Goal: Transaction & Acquisition: Purchase product/service

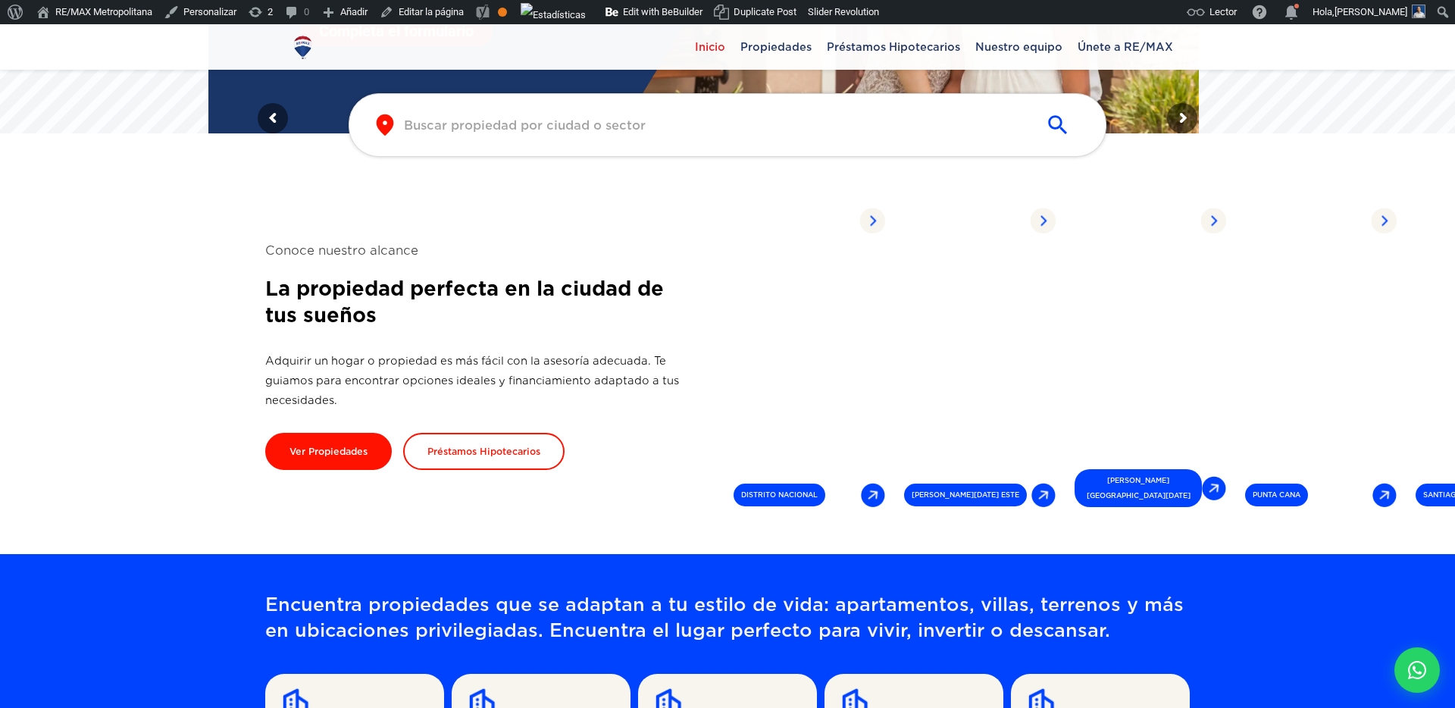
click at [1060, 127] on icon "submit" at bounding box center [1057, 124] width 19 height 19
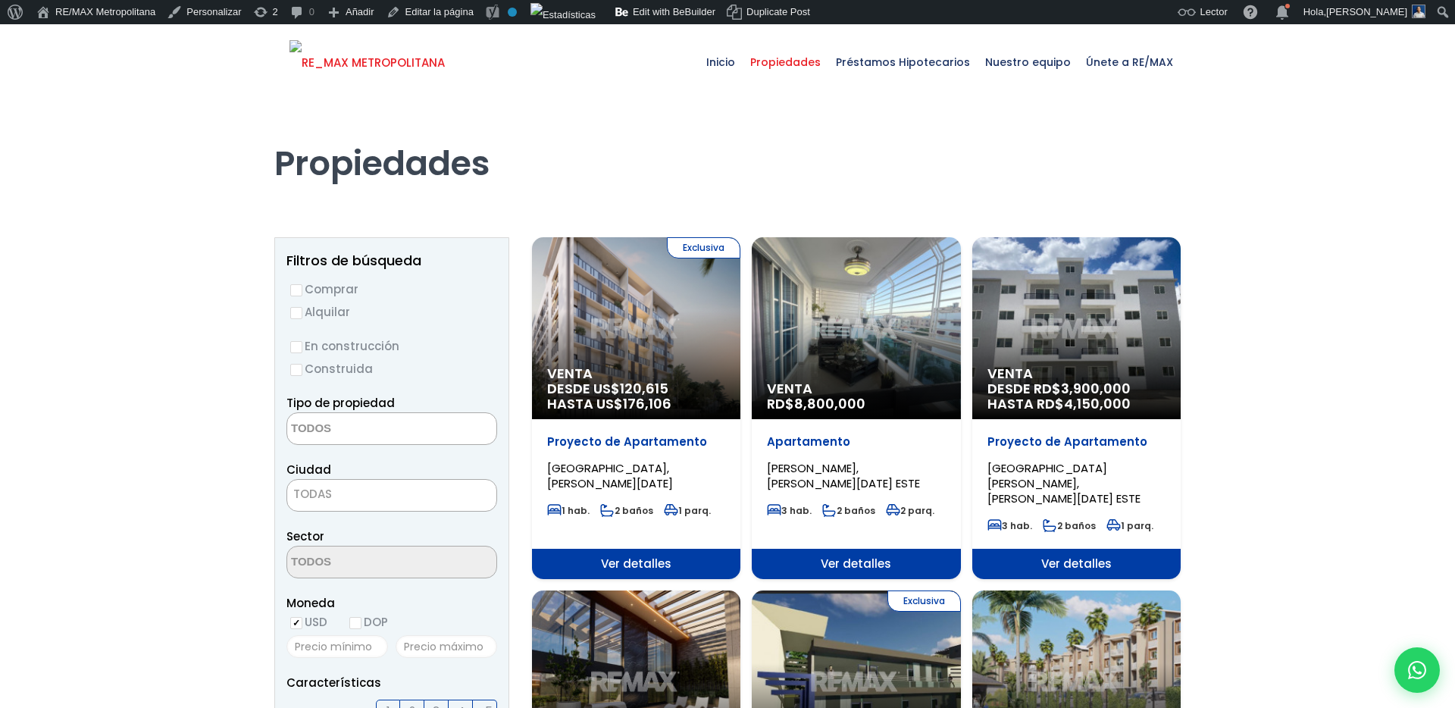
click at [337, 70] on img at bounding box center [367, 62] width 155 height 45
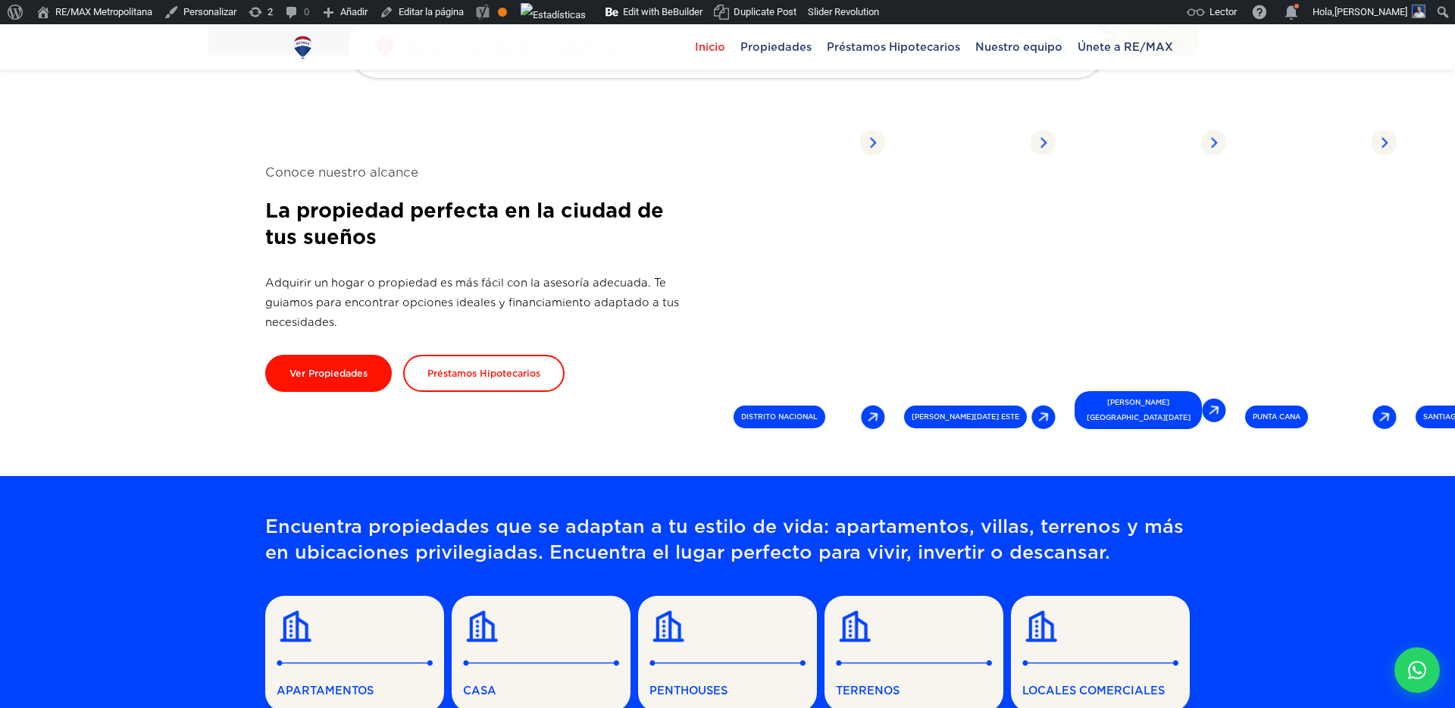
scroll to position [434, 0]
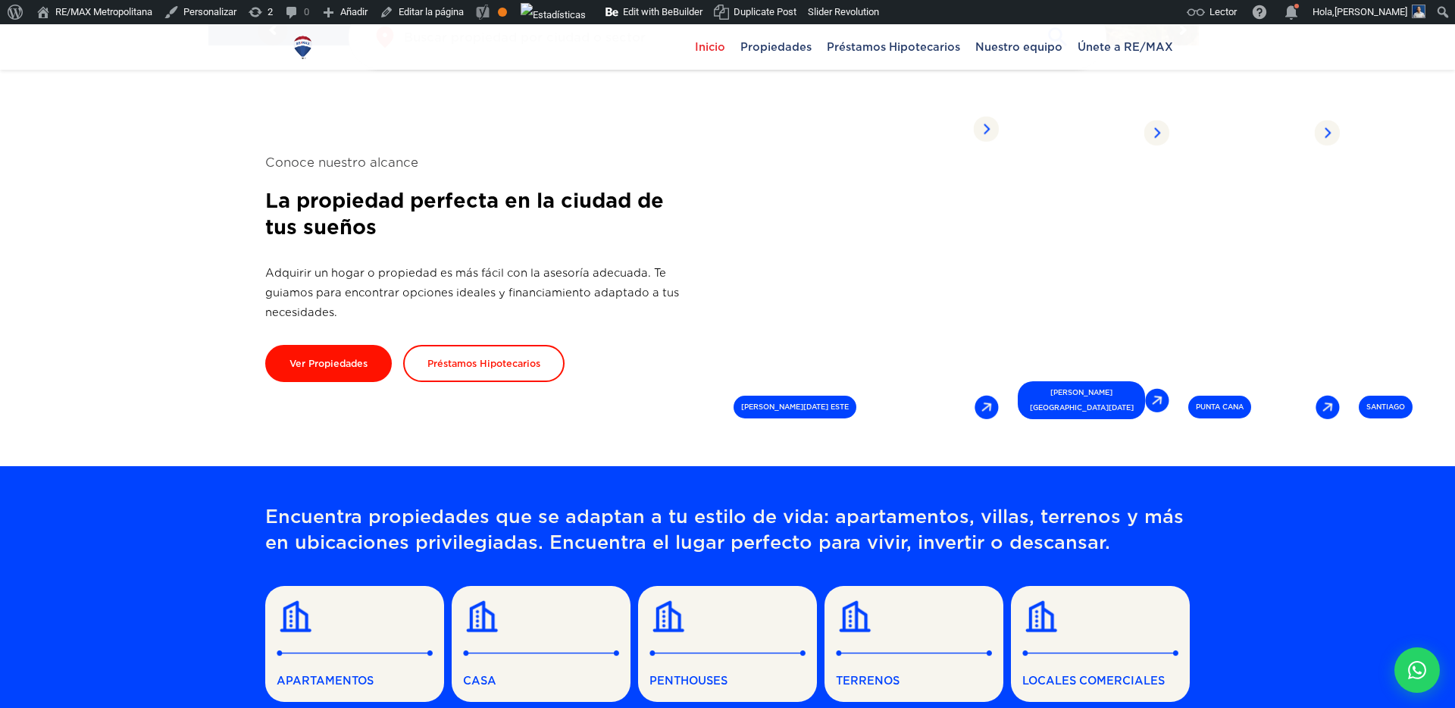
click at [816, 290] on link "Propiedades listadas SANTO DOMINGO ESTE" at bounding box center [866, 267] width 277 height 321
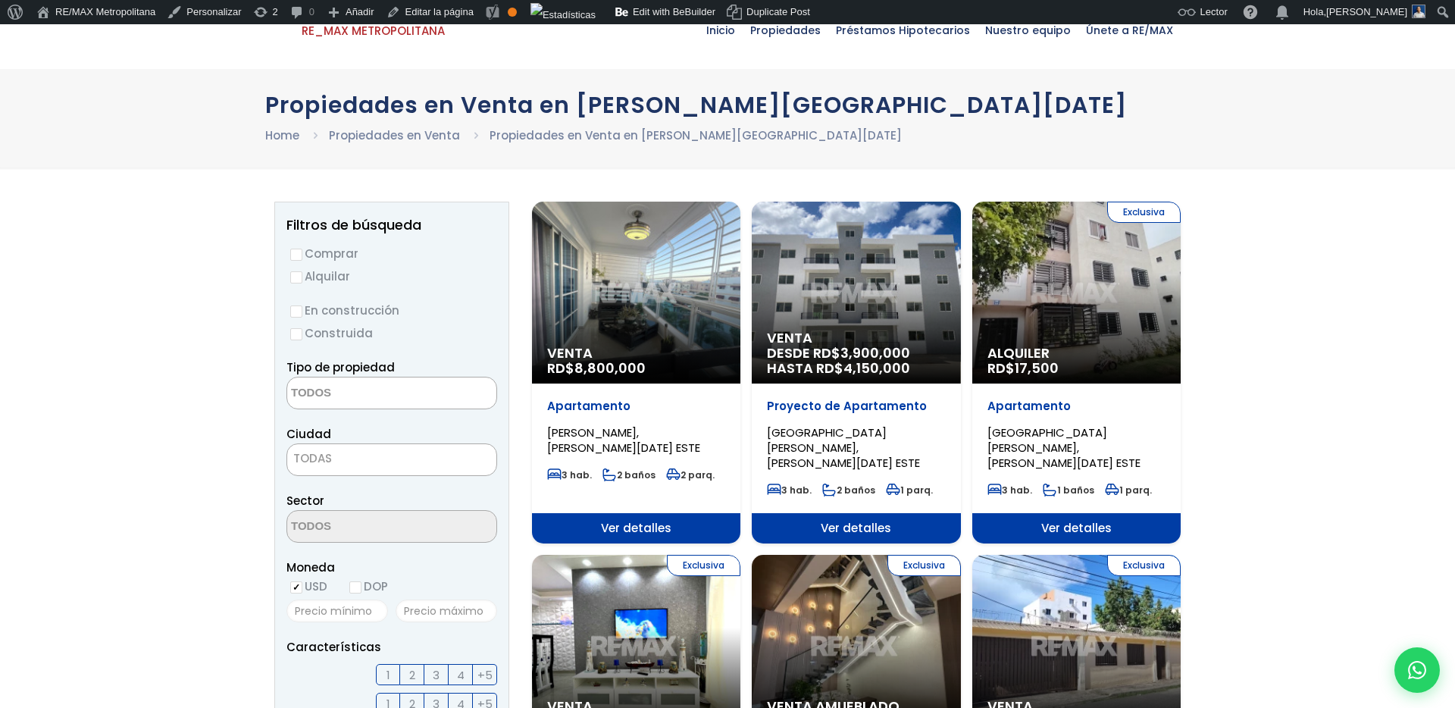
scroll to position [97, 0]
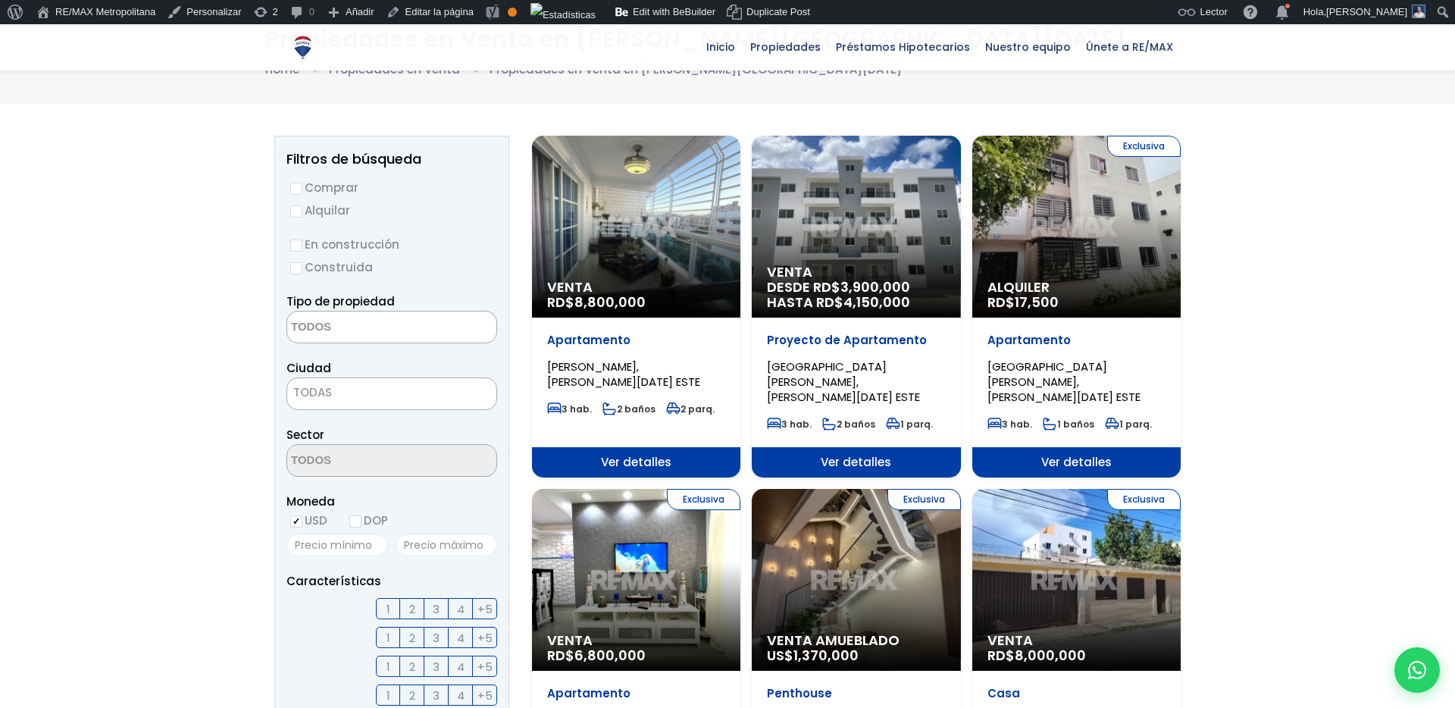
click at [649, 316] on div "Venta RD$ 8,800,000" at bounding box center [636, 299] width 208 height 38
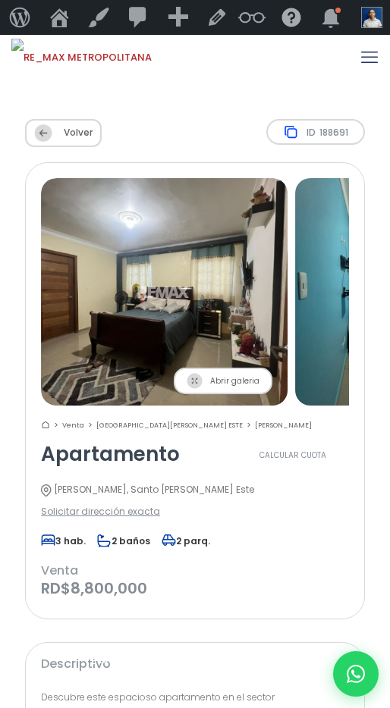
click at [107, 274] on img "2 / 14" at bounding box center [164, 291] width 246 height 227
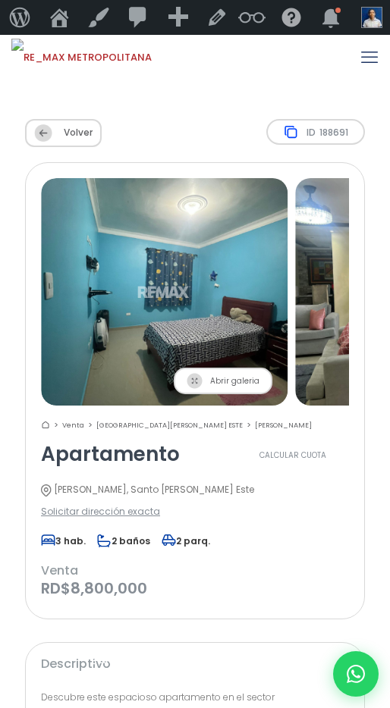
click at [156, 257] on img "3 / 14" at bounding box center [164, 291] width 246 height 227
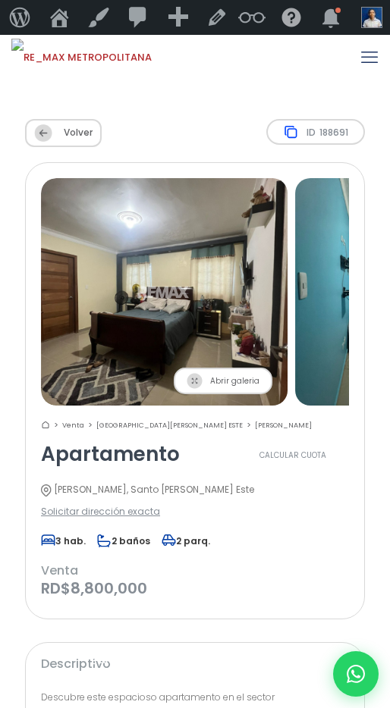
click at [158, 257] on img "2 / 14" at bounding box center [164, 291] width 246 height 227
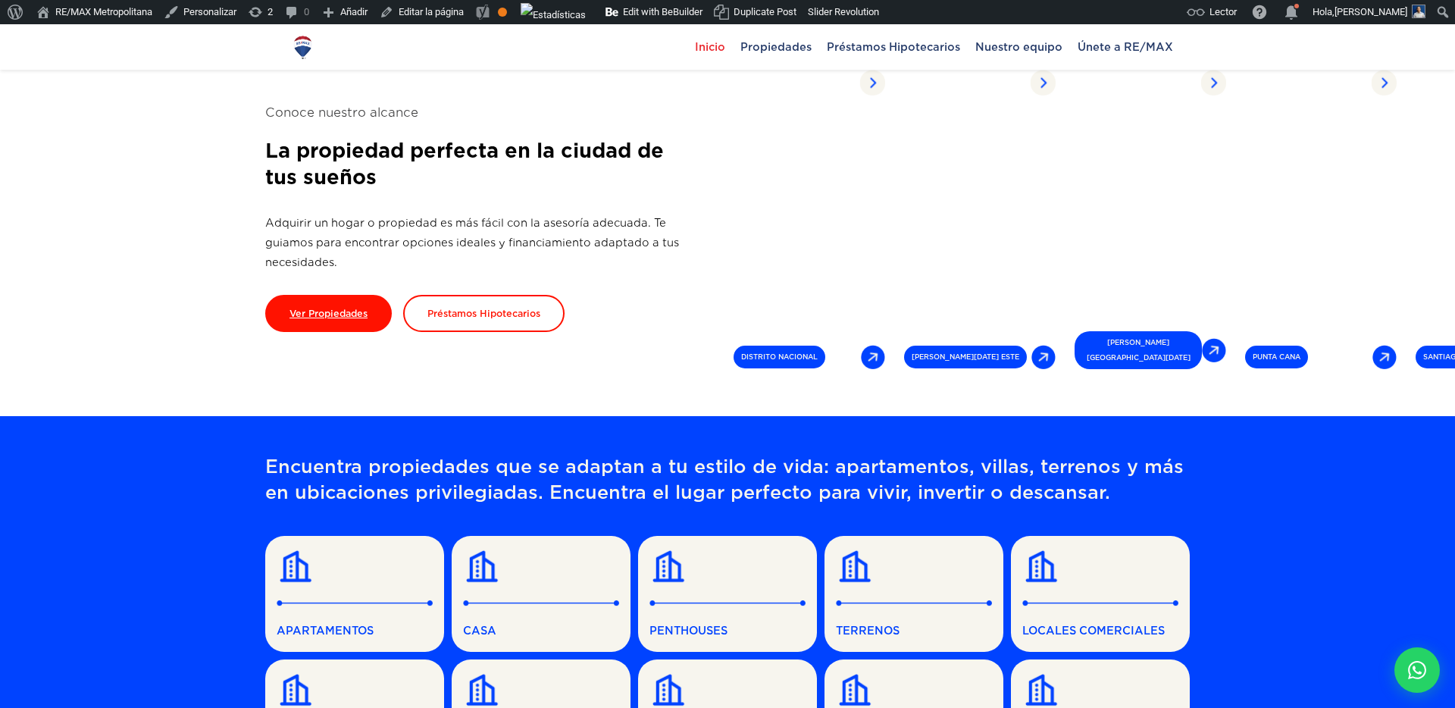
click at [344, 321] on link "Ver Propiedades" at bounding box center [328, 313] width 127 height 37
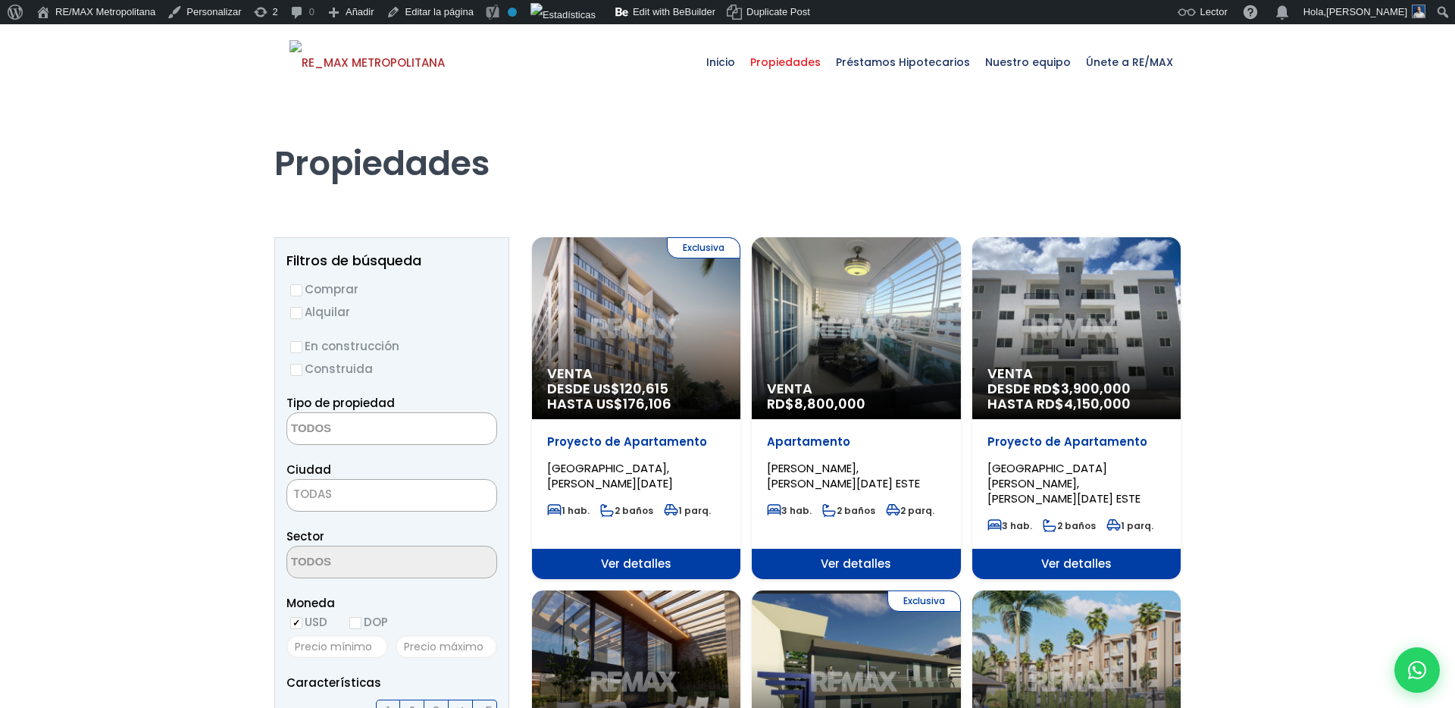
click at [643, 426] on div "Proyecto de Apartamento ZONA UNIVERSITARIA, SANTO DOMINGO DE GUZMÁN 1 hab. 2 ba…" at bounding box center [636, 484] width 208 height 130
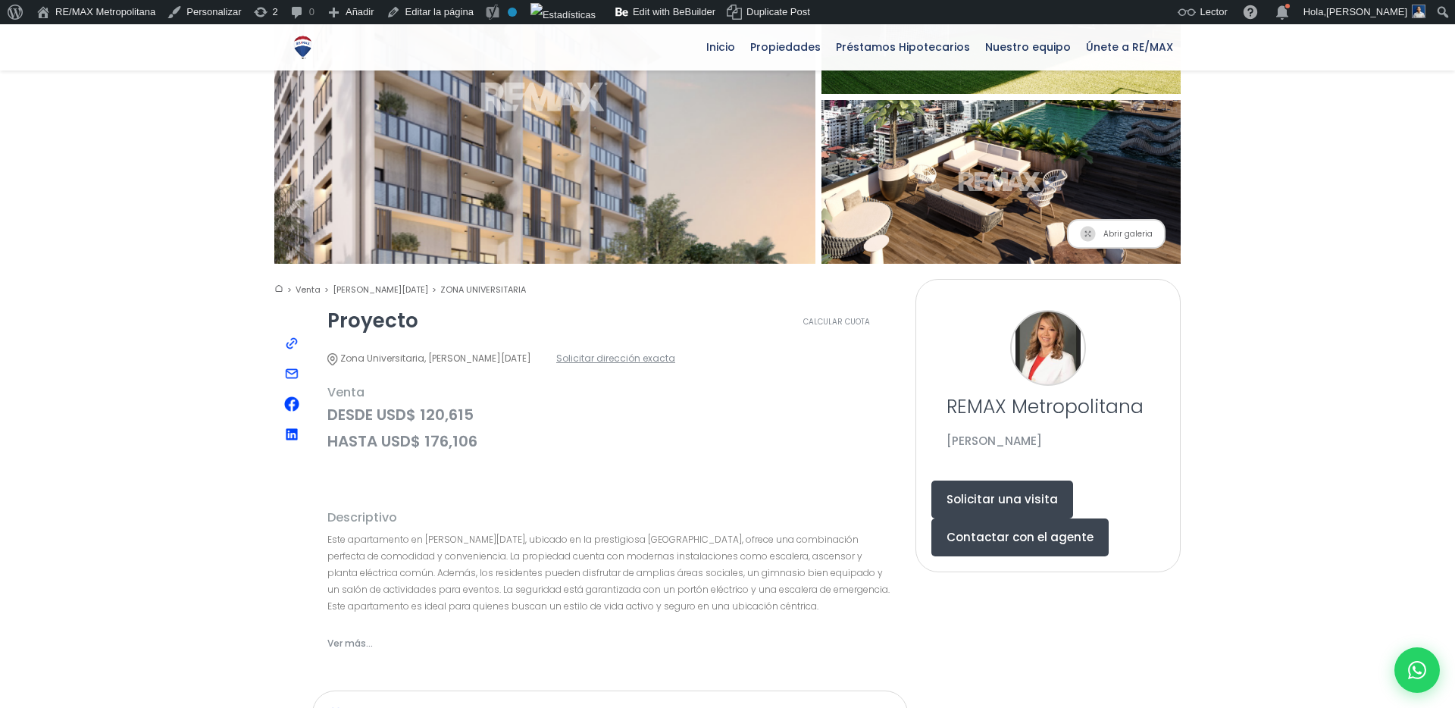
click at [1045, 481] on button "Solicitar una visita" at bounding box center [1003, 500] width 142 height 38
click at [657, 349] on span "Solicitar dirección exacta" at bounding box center [615, 358] width 119 height 19
click at [969, 518] on button "Contactar con el agente" at bounding box center [1020, 537] width 177 height 38
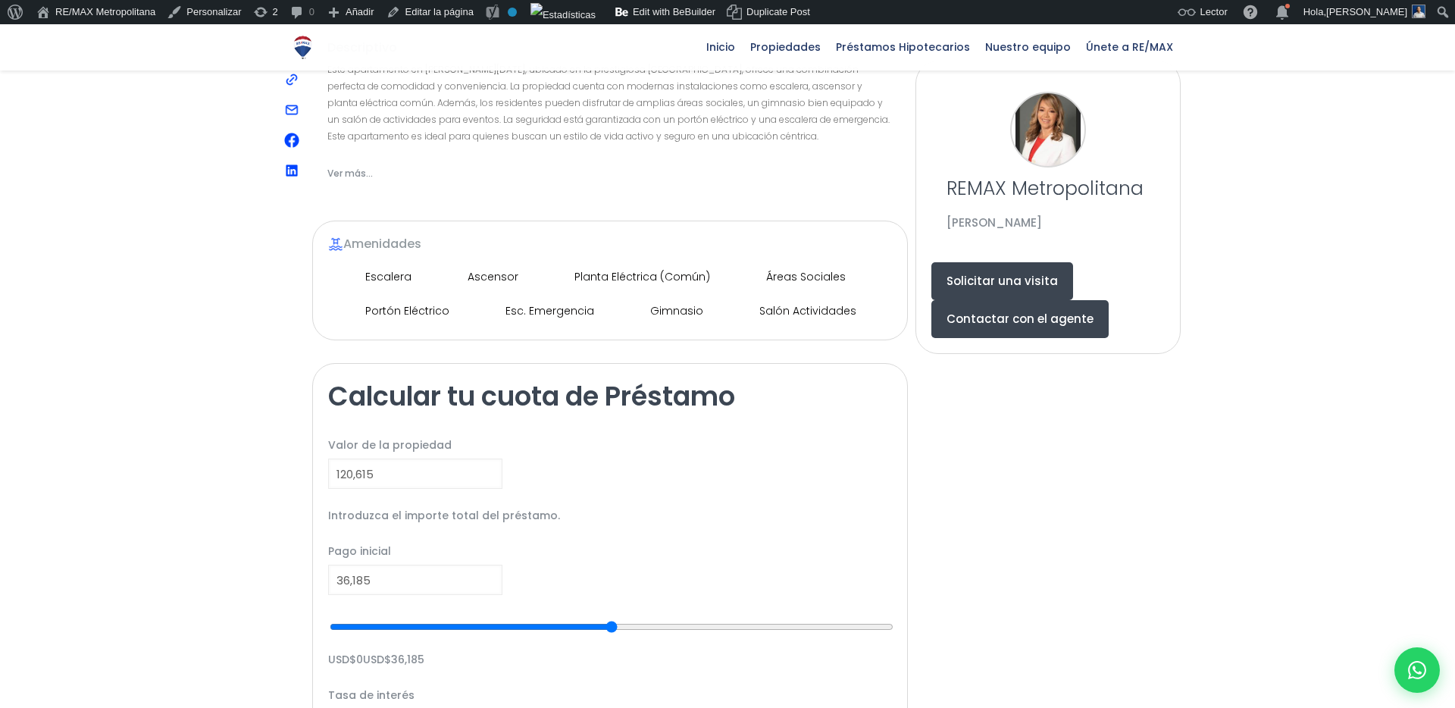
scroll to position [1081, 0]
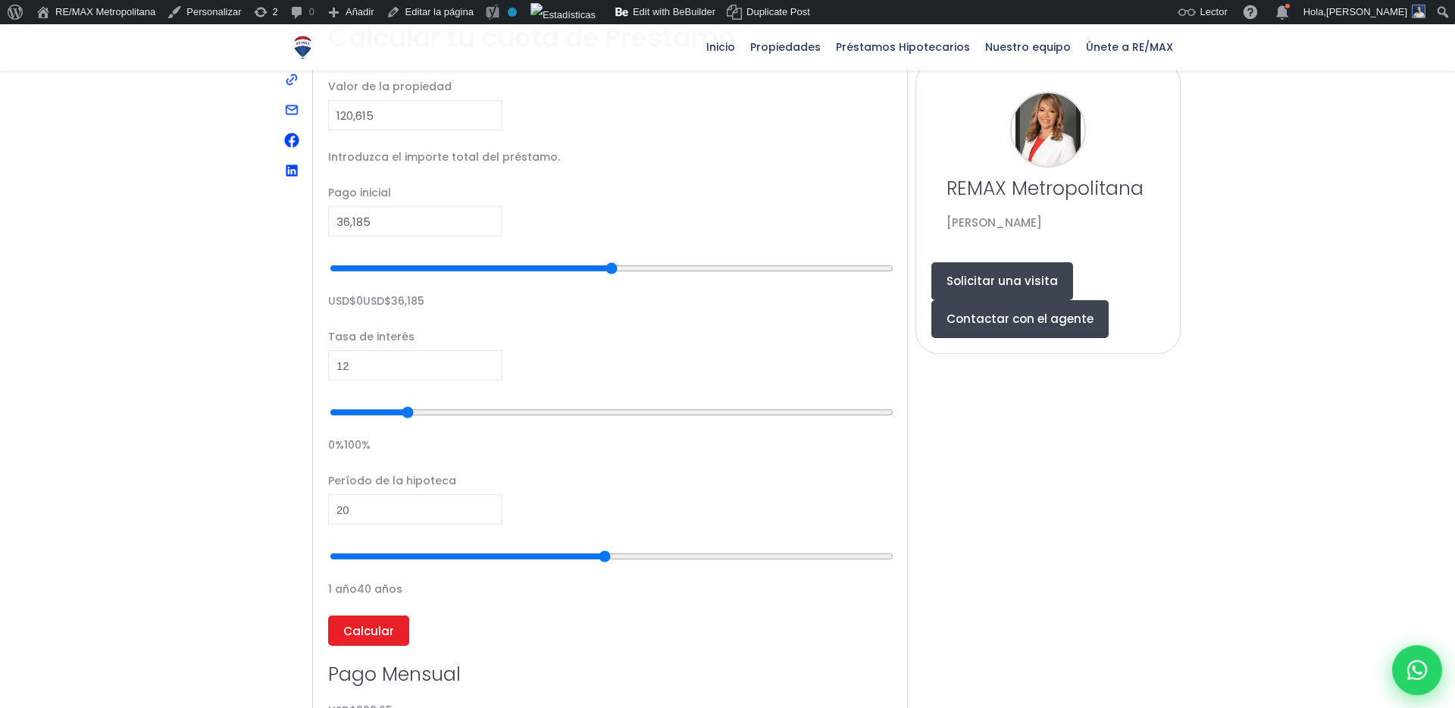
click at [1411, 676] on icon at bounding box center [1418, 670] width 20 height 20
type input "[PERSON_NAME]"
type input "[EMAIL_ADDRESS][DOMAIN_NAME]"
type input "8292302164"
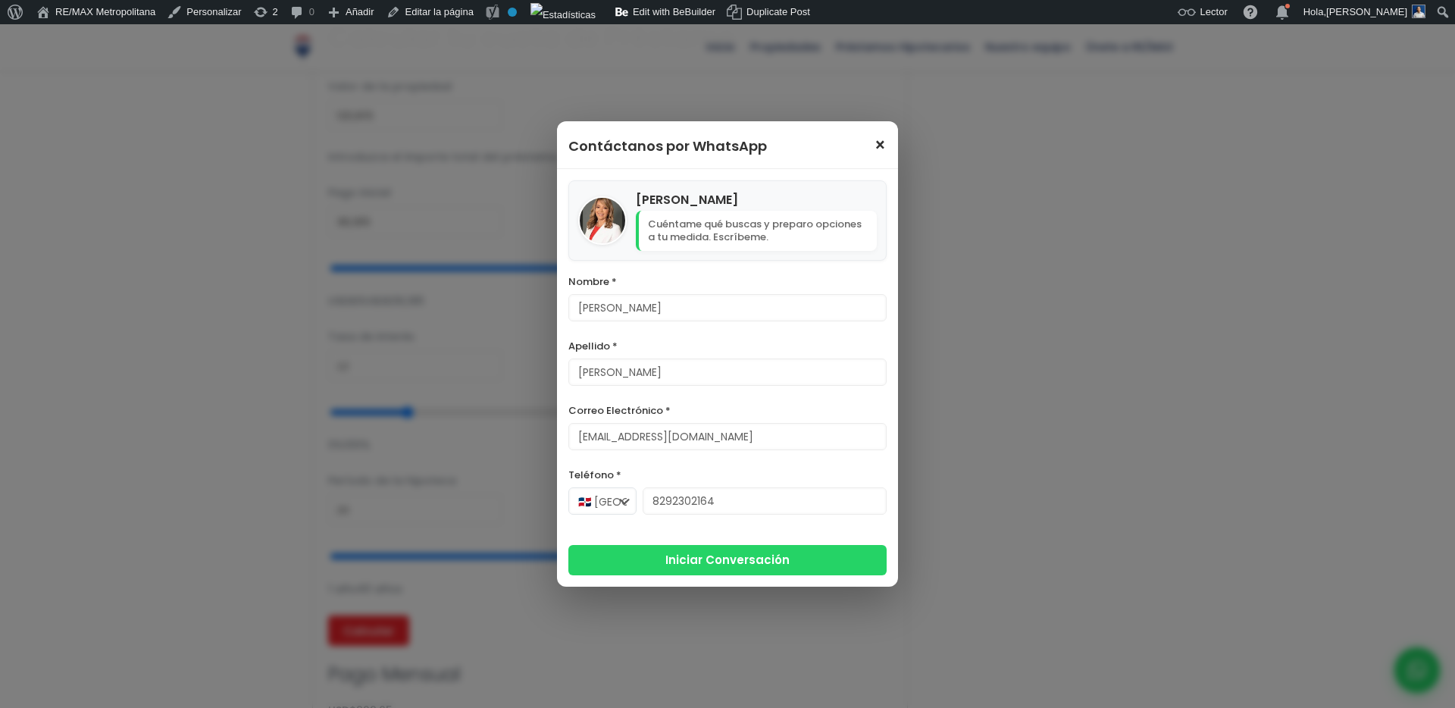
click at [882, 147] on span "×" at bounding box center [880, 145] width 13 height 18
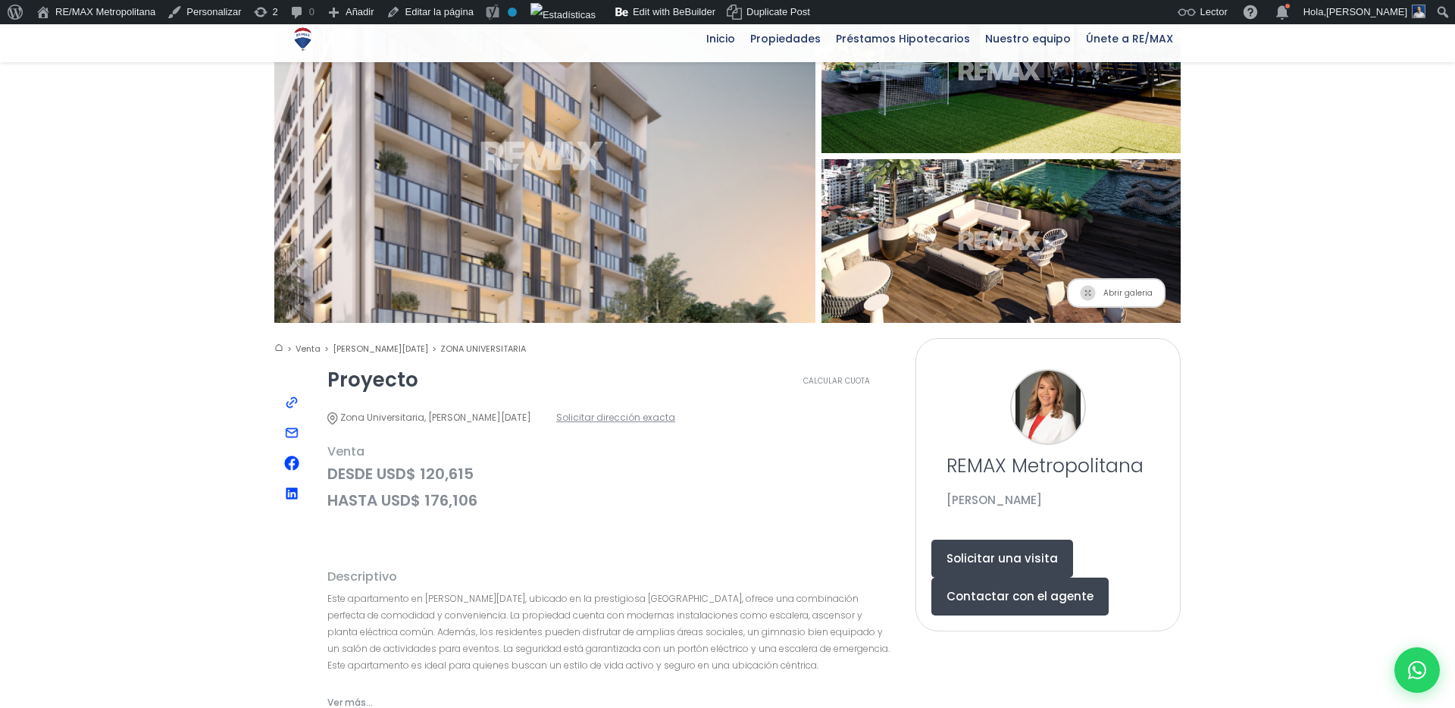
scroll to position [228, 0]
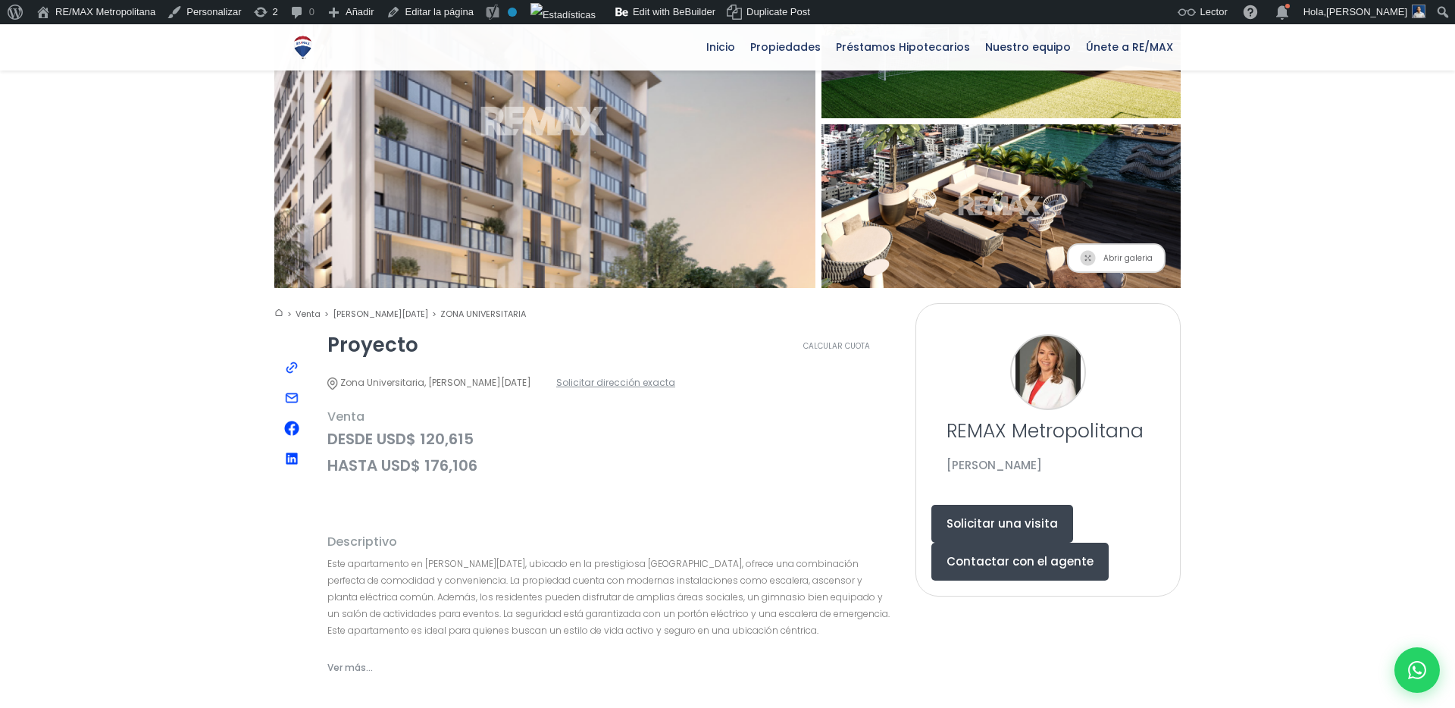
click at [340, 658] on span "Ver más..." at bounding box center [349, 667] width 45 height 19
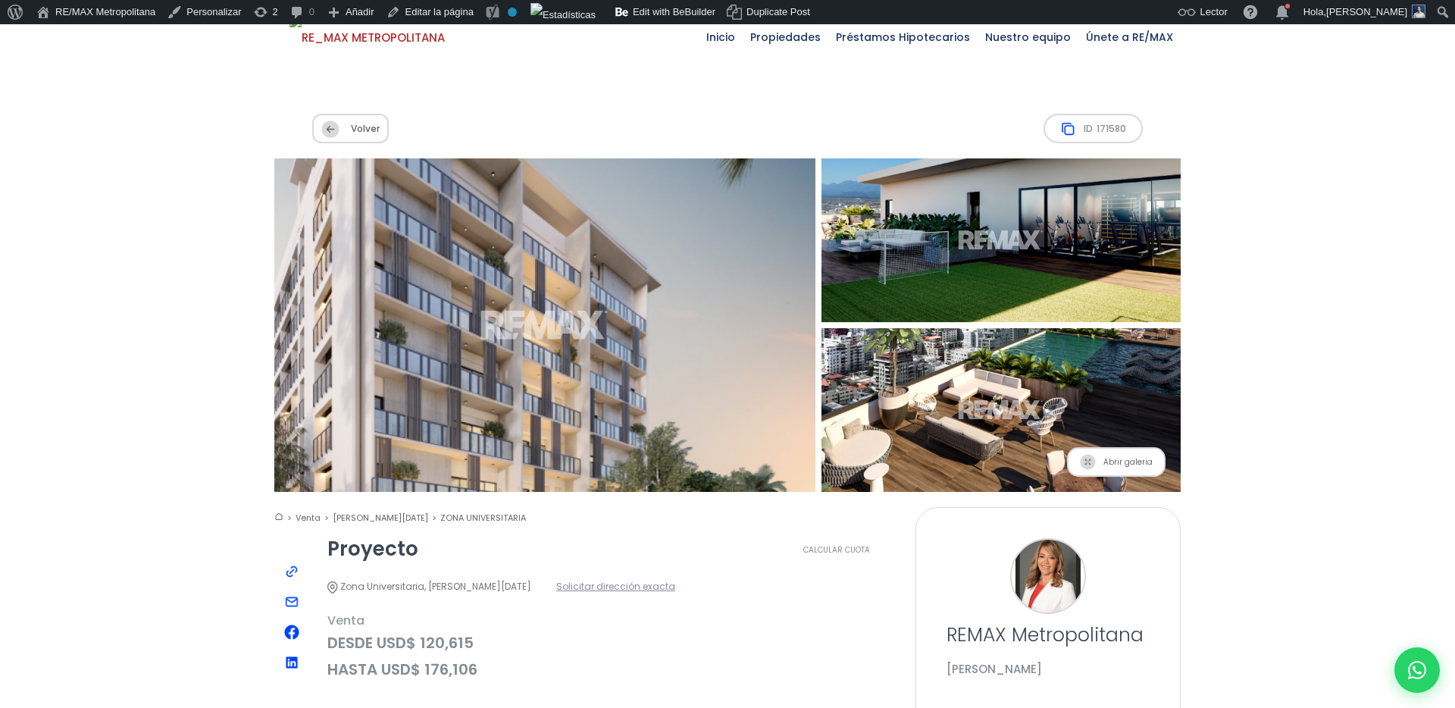
scroll to position [18, 0]
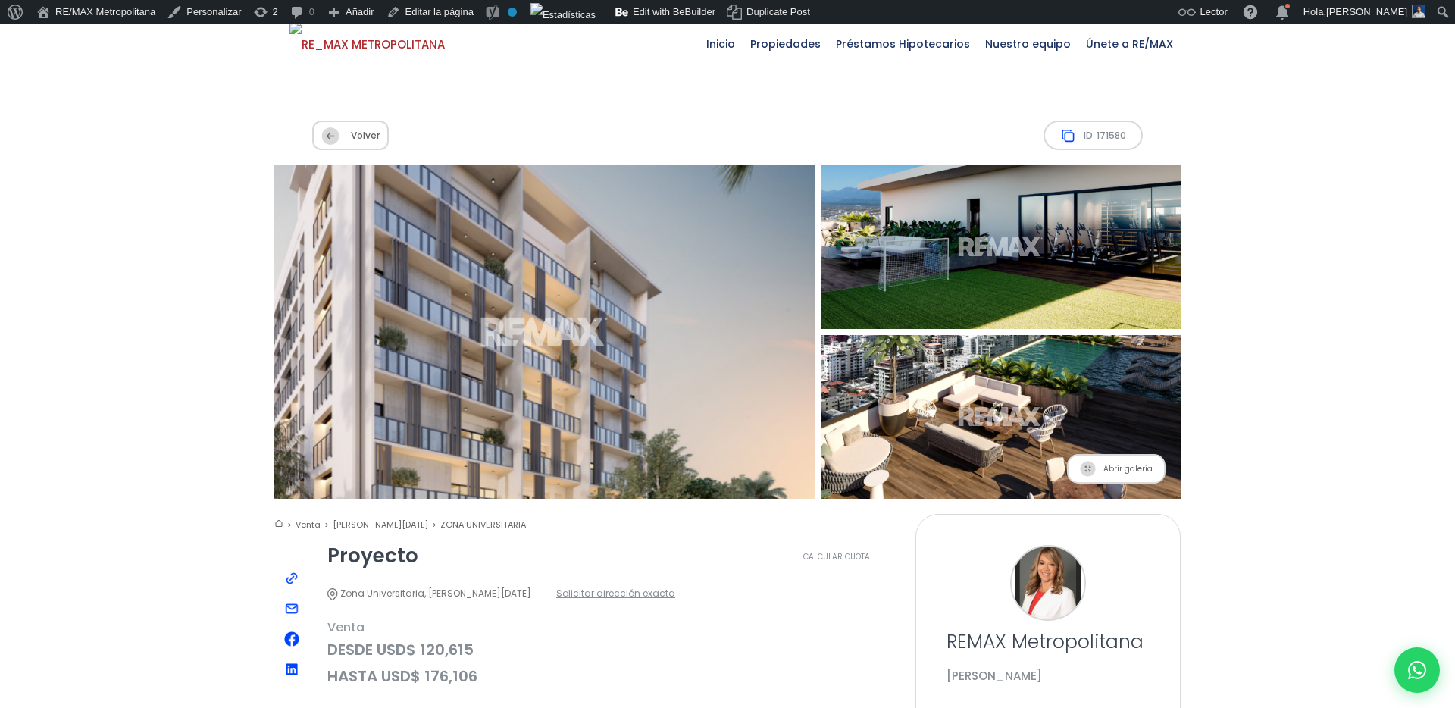
click at [356, 121] on span "Volver" at bounding box center [350, 136] width 77 height 30
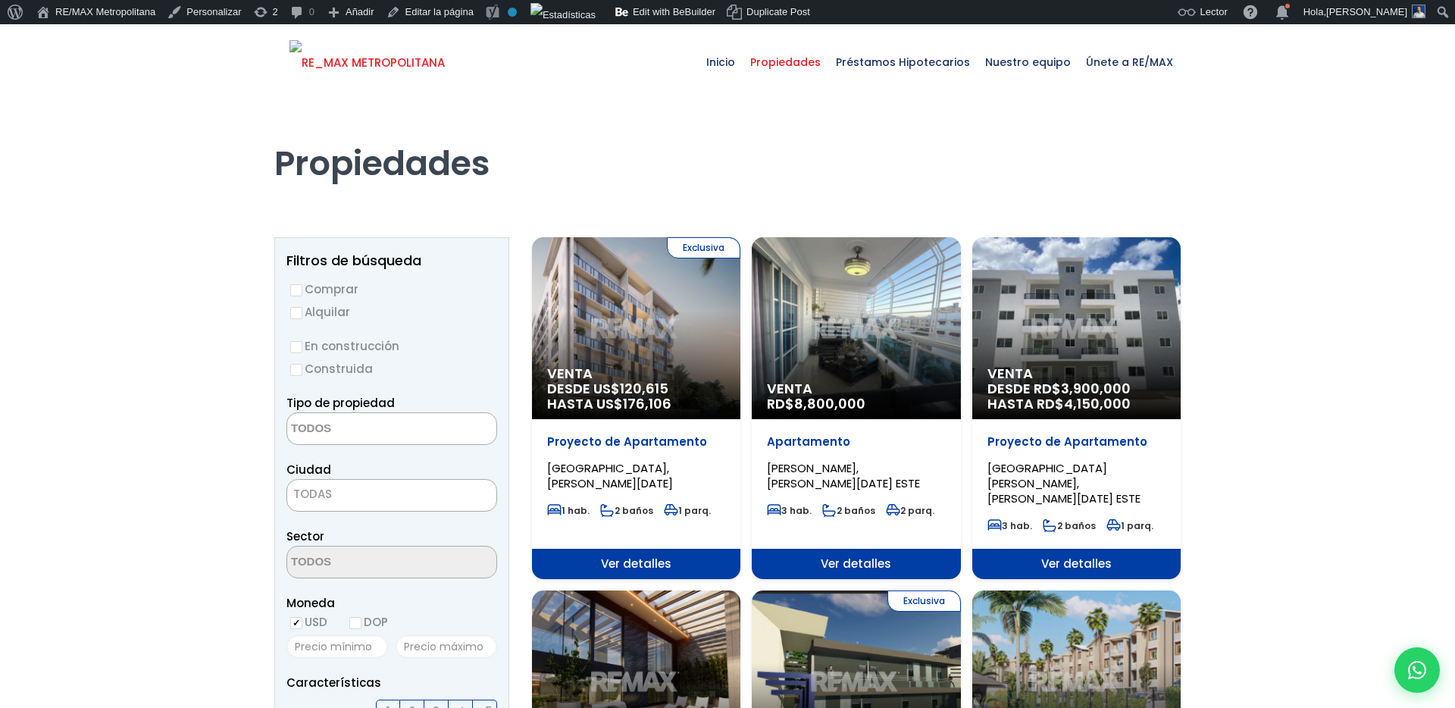
click at [445, 66] on img at bounding box center [367, 62] width 155 height 45
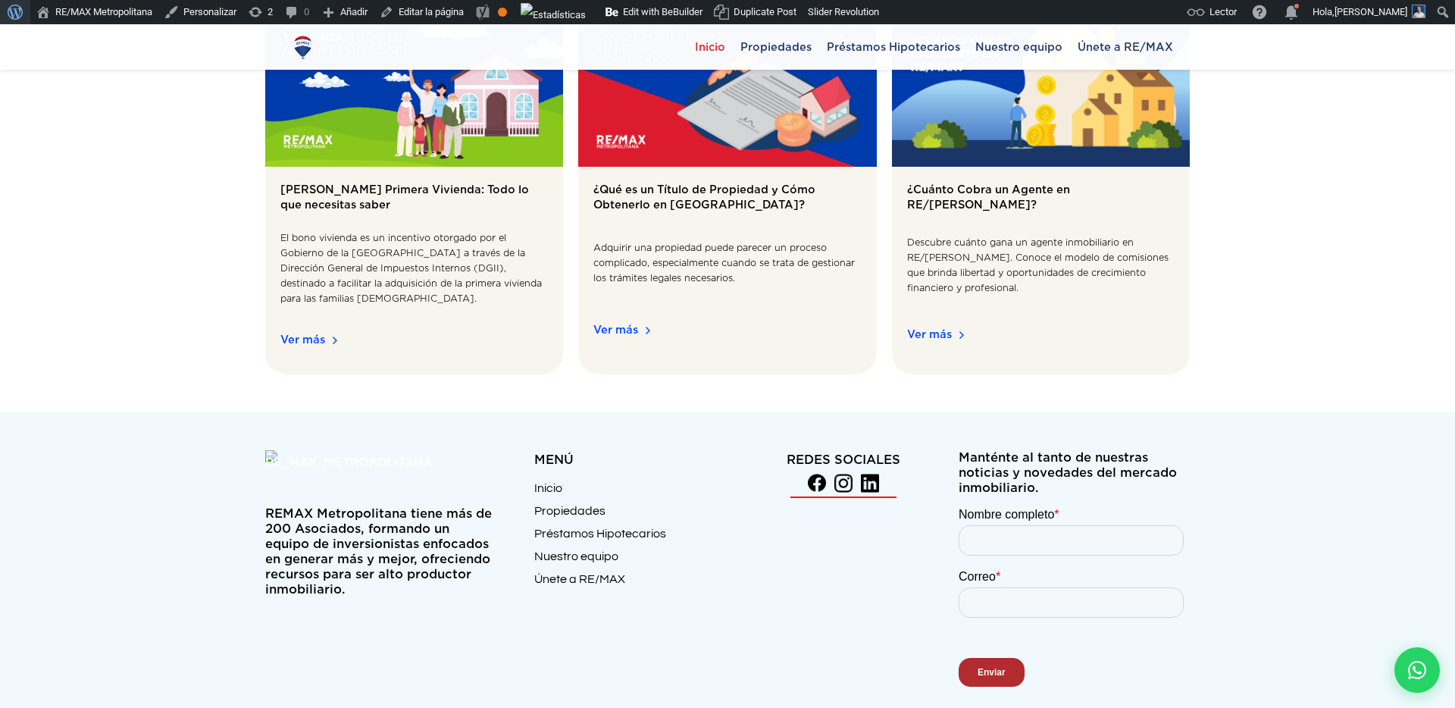
scroll to position [2175, 0]
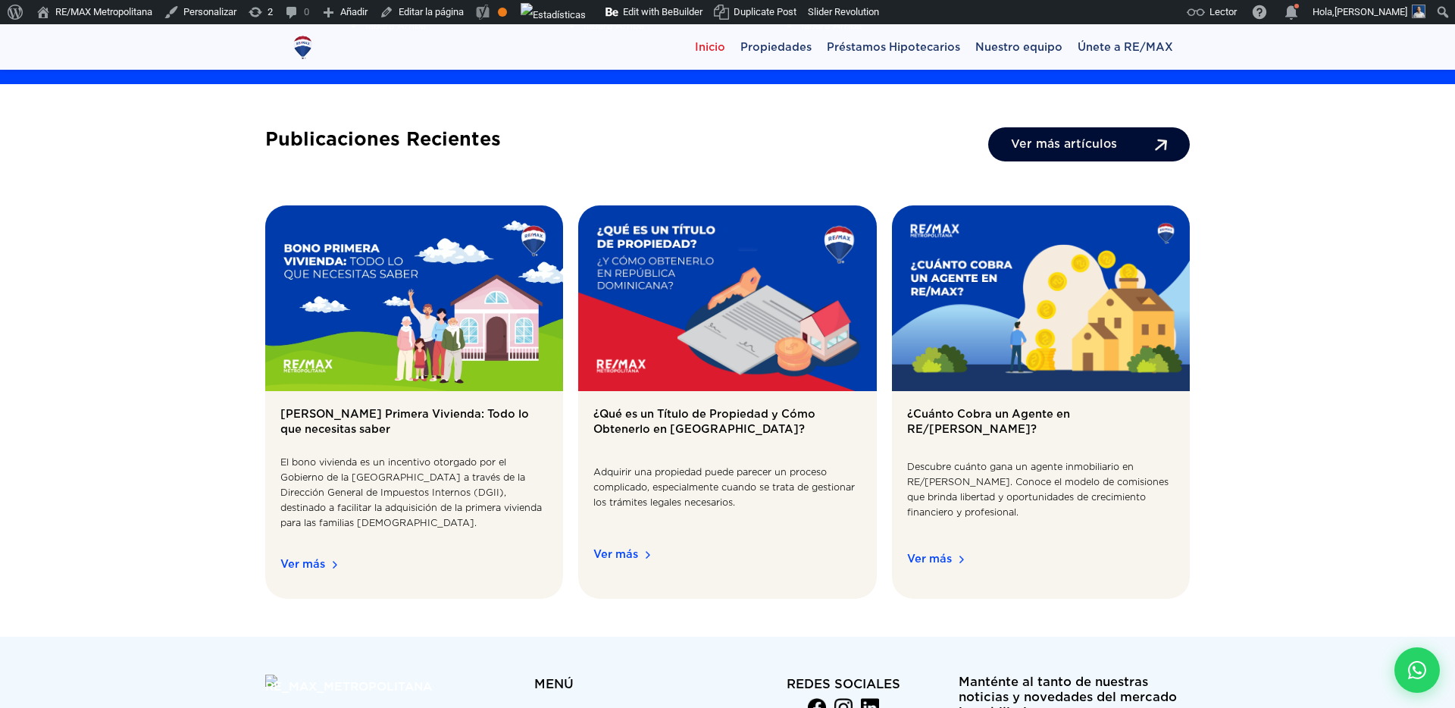
click at [324, 406] on span "[PERSON_NAME] Primera Vivienda: Todo lo que necesitas saber" at bounding box center [414, 426] width 268 height 40
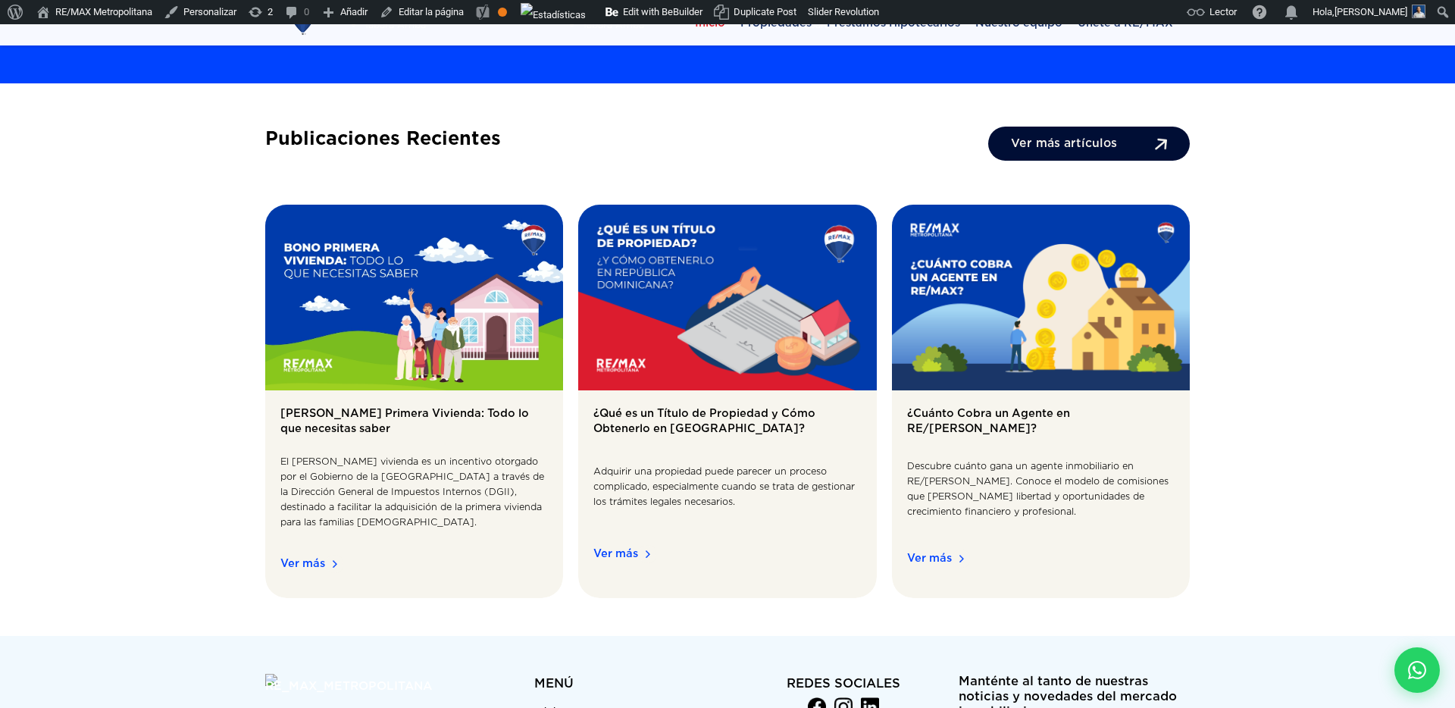
scroll to position [2175, 0]
